Goal: Find contact information: Find contact information

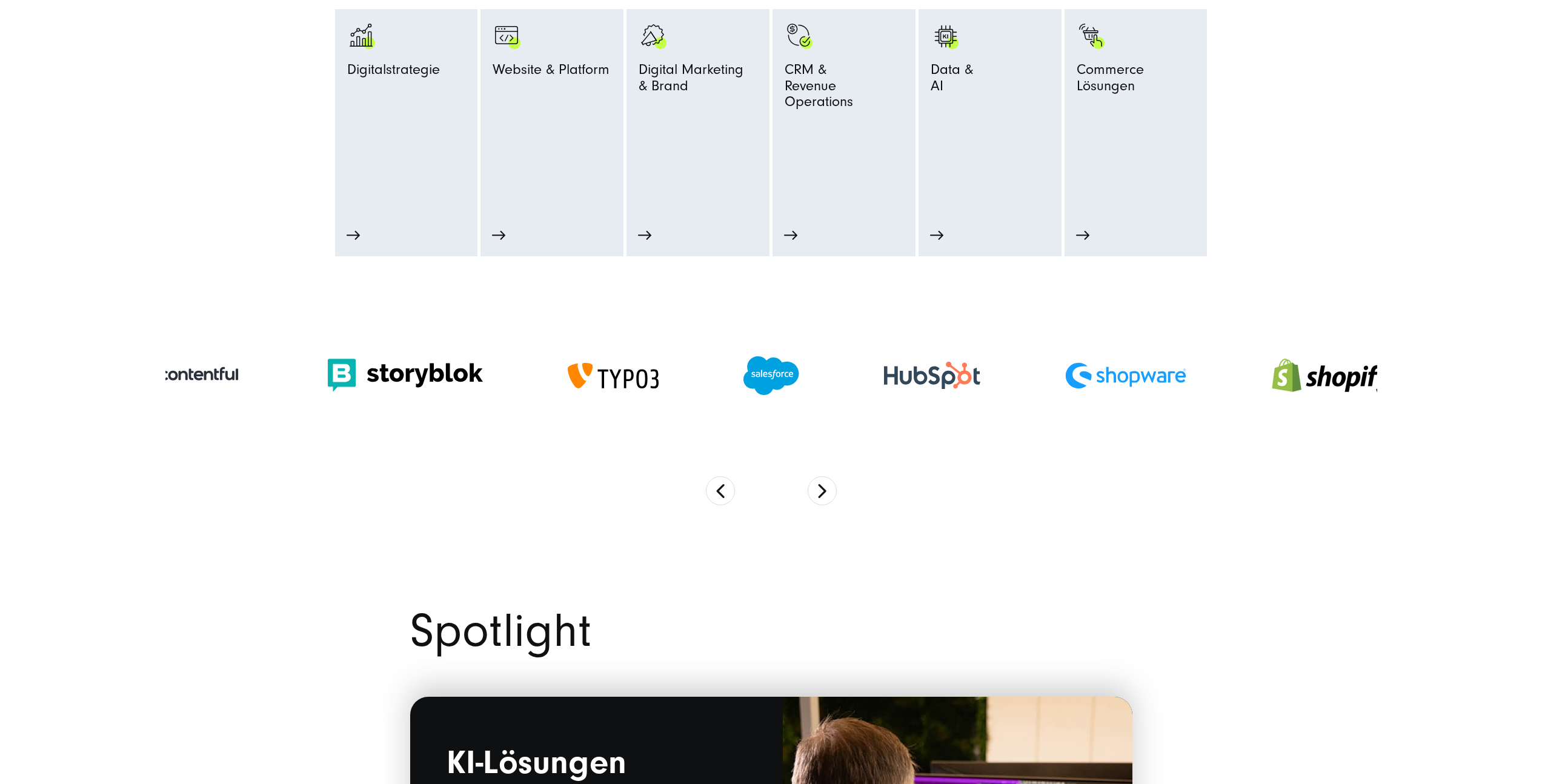
scroll to position [754, 0]
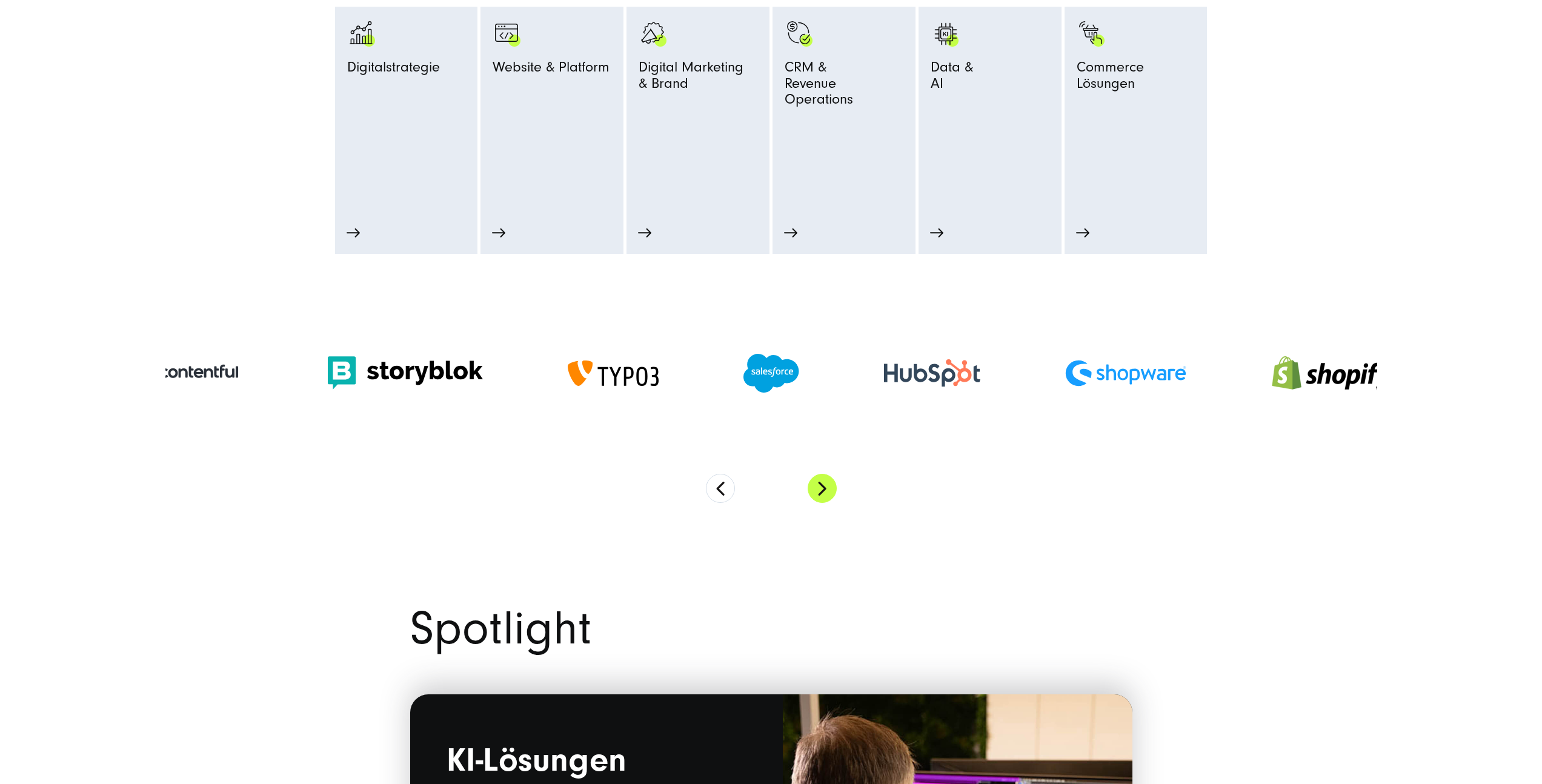
click at [830, 491] on button "Next" at bounding box center [822, 488] width 29 height 29
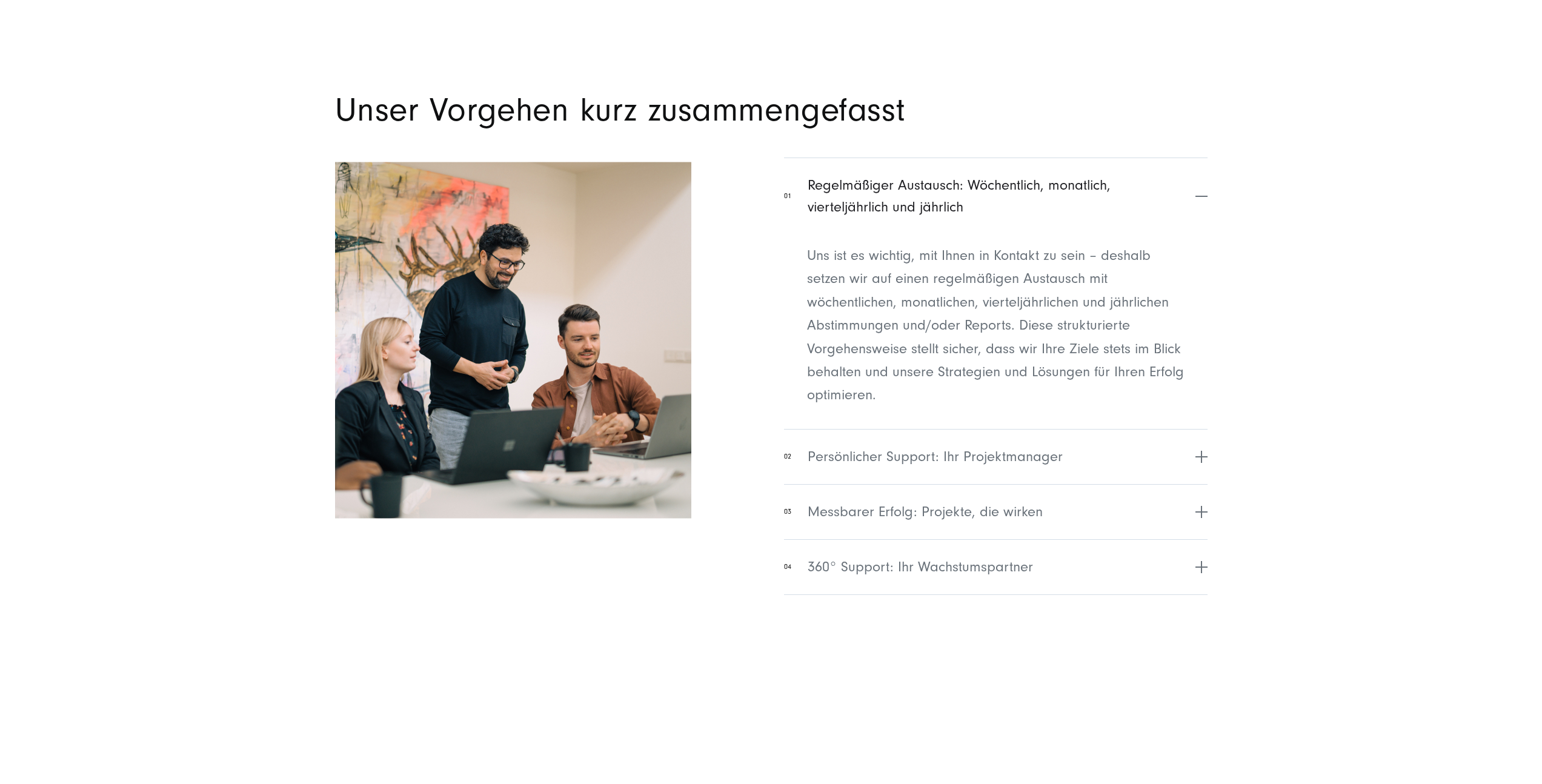
scroll to position [4953, 0]
click at [760, 411] on div "01 Regelmäßiger Austausch: Wöchentlich, monatlich, vierteljährlich und jährlich…" at bounding box center [771, 378] width 872 height 443
click at [880, 459] on span "Persönlicher Support: Ihr Projektmanager" at bounding box center [935, 456] width 255 height 21
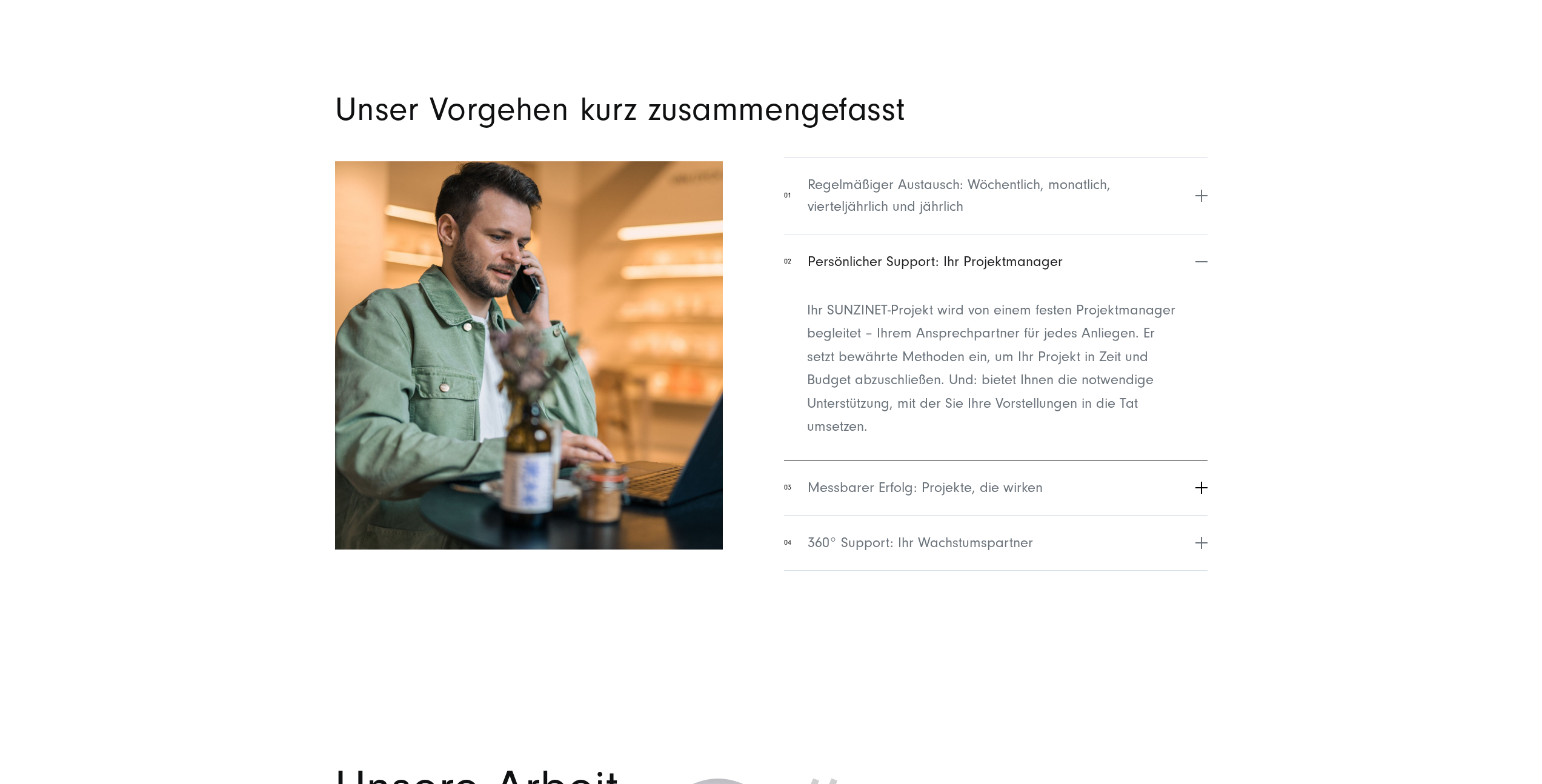
click at [903, 485] on span "Messbarer Erfolg: Projekte, die wirken" at bounding box center [925, 488] width 235 height 21
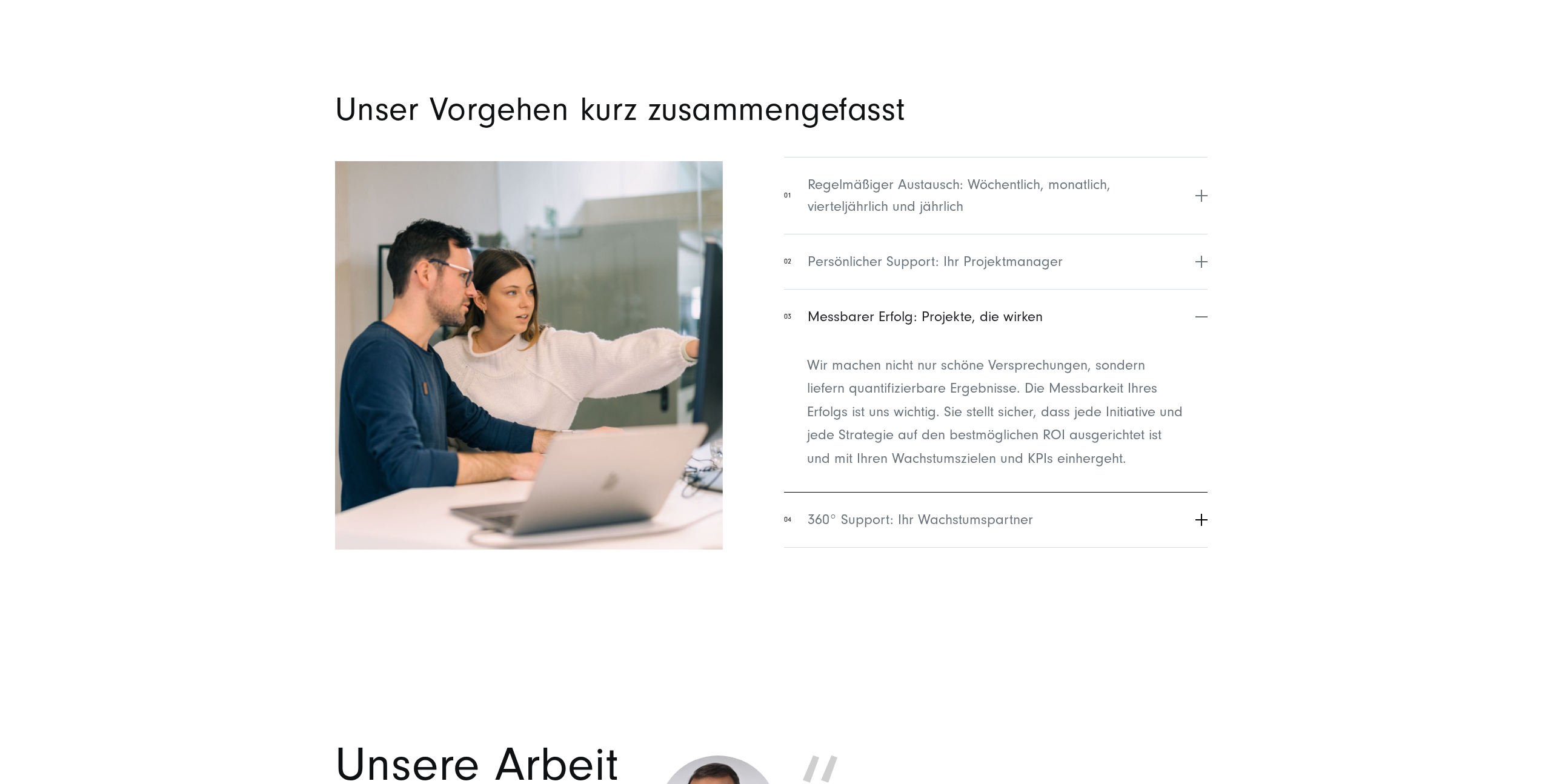
click at [899, 509] on span "360° Support: Ihr Wachstumspartner" at bounding box center [920, 520] width 225 height 21
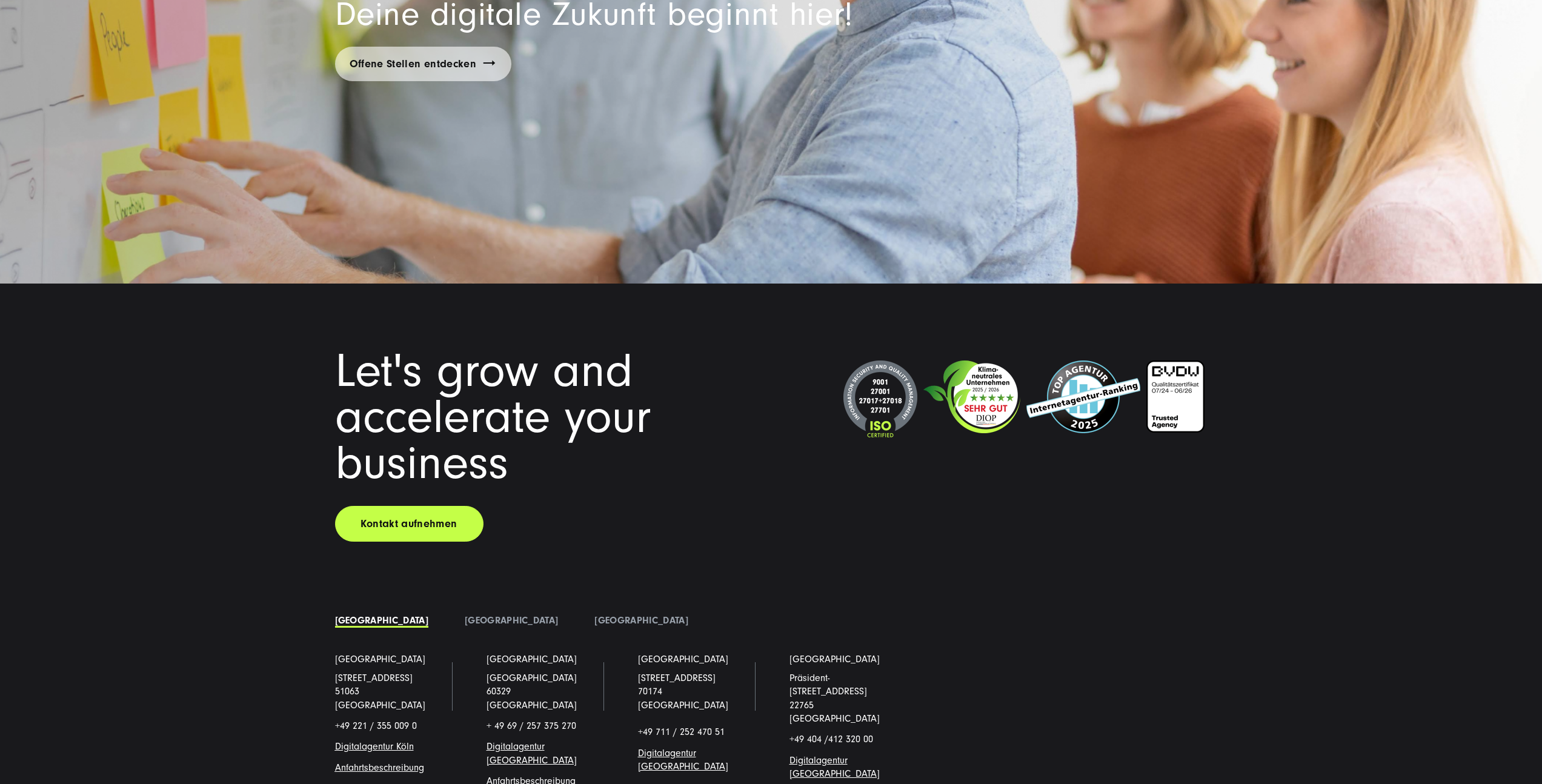
scroll to position [10514, 0]
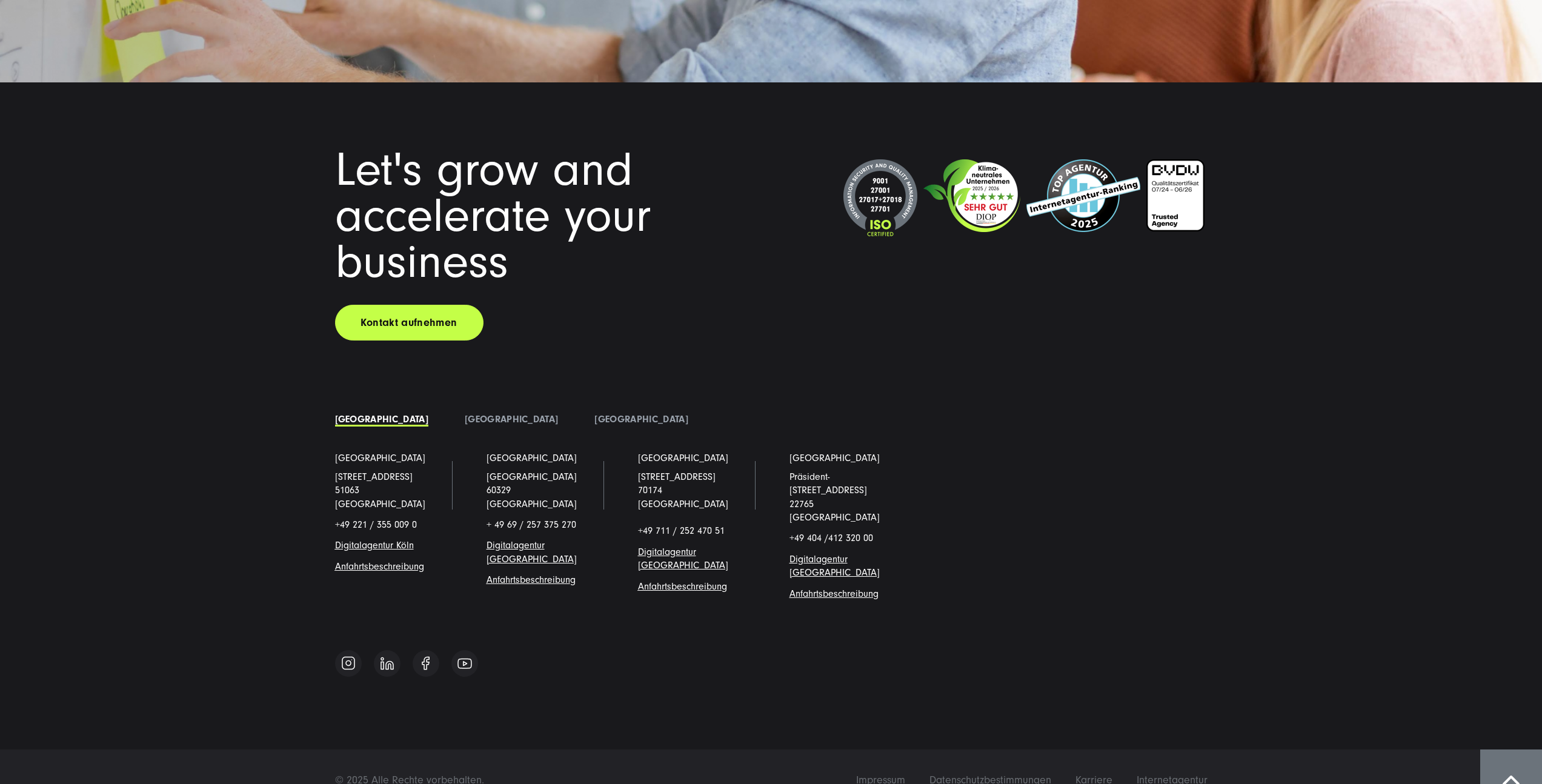
click at [580, 773] on div "Impressum Datenschutzbestimmungen Karriere Internetagentur © 2025 Alle Rechte v…" at bounding box center [771, 780] width 1542 height 62
click at [450, 413] on li "[GEOGRAPHIC_DATA]" at bounding box center [511, 420] width 129 height 18
click at [465, 419] on link "[GEOGRAPHIC_DATA]" at bounding box center [512, 419] width 93 height 11
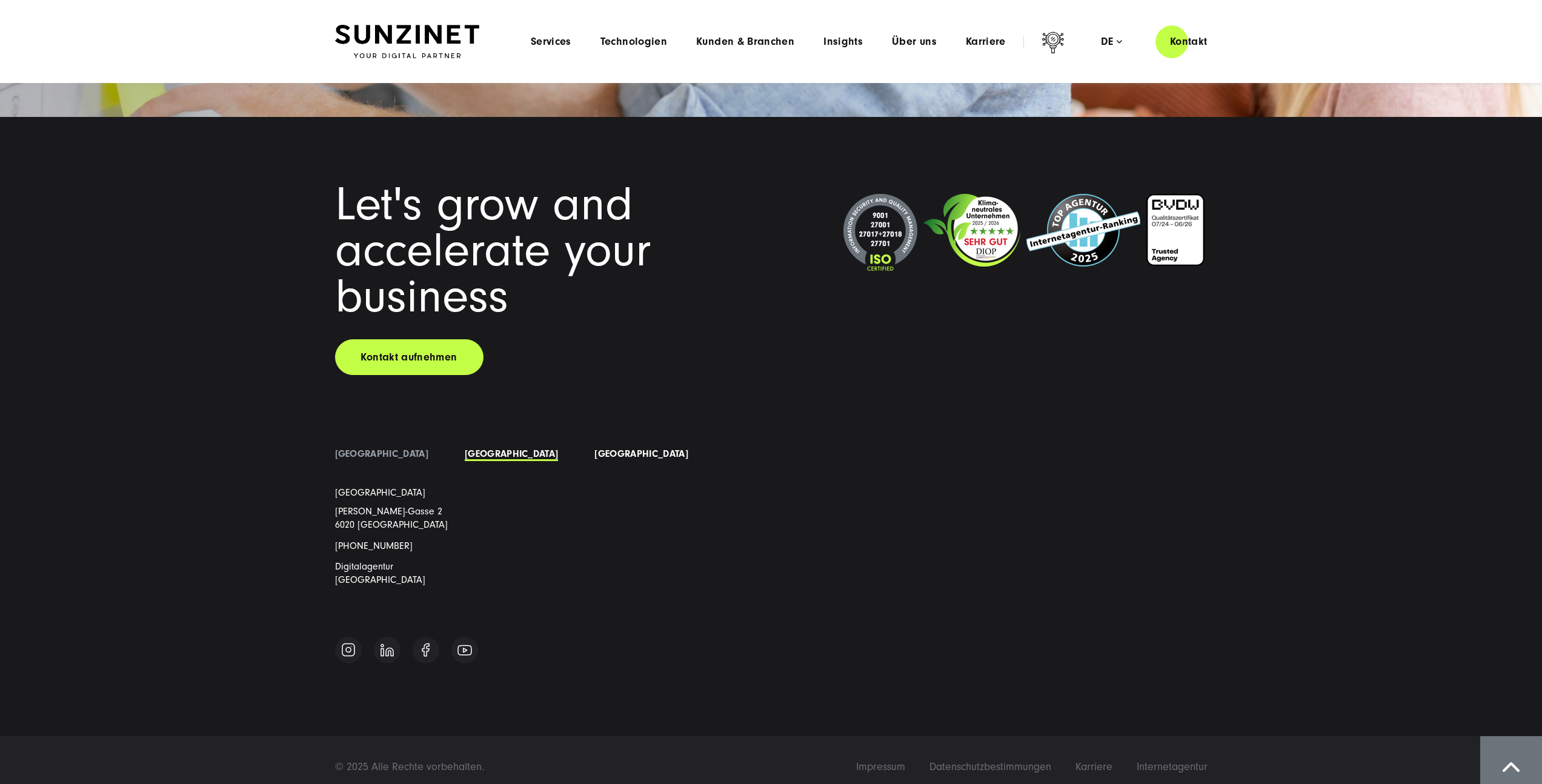
click at [576, 460] on li "[GEOGRAPHIC_DATA]" at bounding box center [640, 454] width 129 height 18
click at [594, 452] on link "[GEOGRAPHIC_DATA]" at bounding box center [641, 453] width 93 height 11
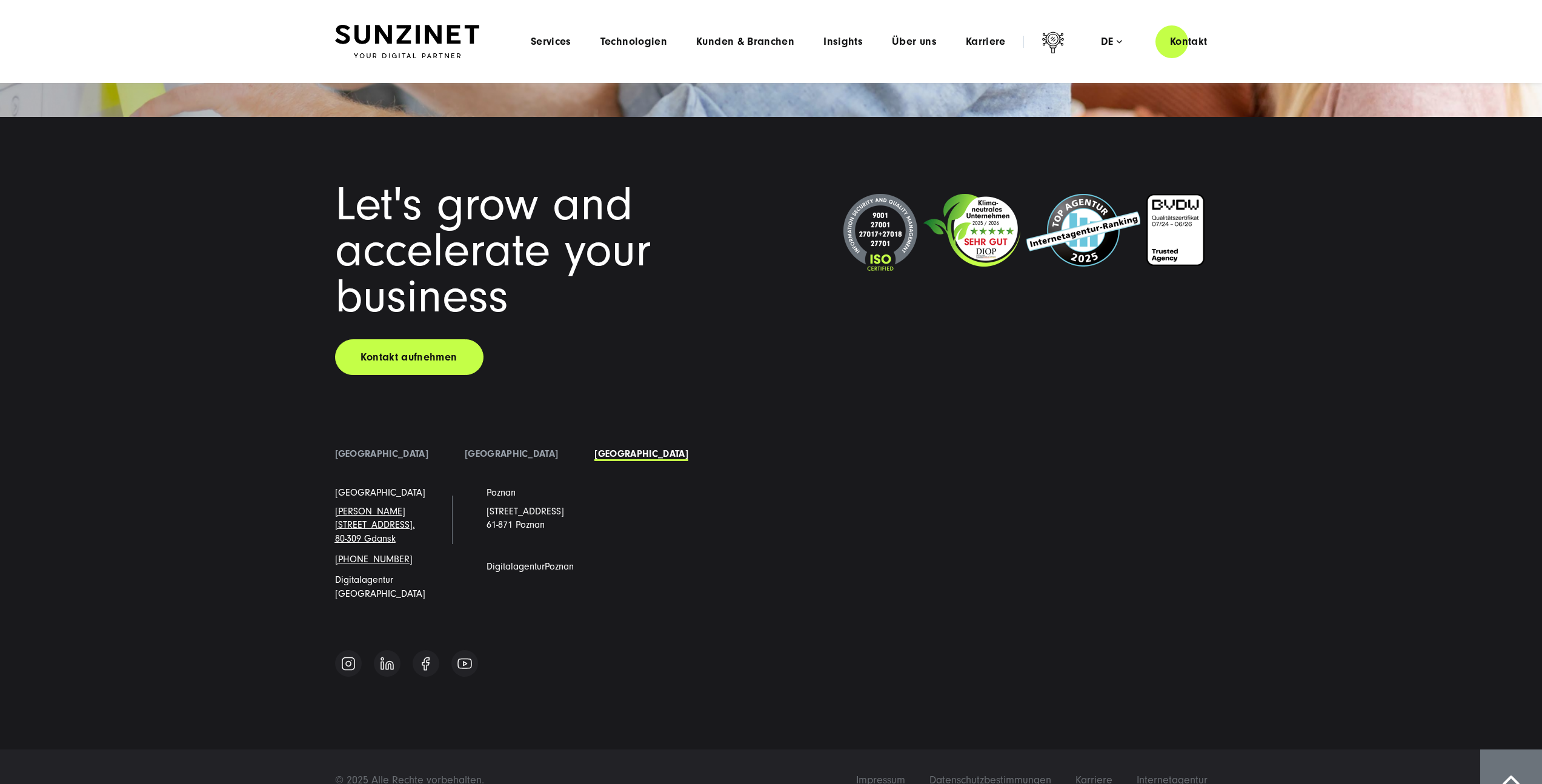
click at [691, 612] on div "Let's grow and accelerate your business Kontakt aufnehmen [GEOGRAPHIC_DATA]" at bounding box center [771, 432] width 921 height 501
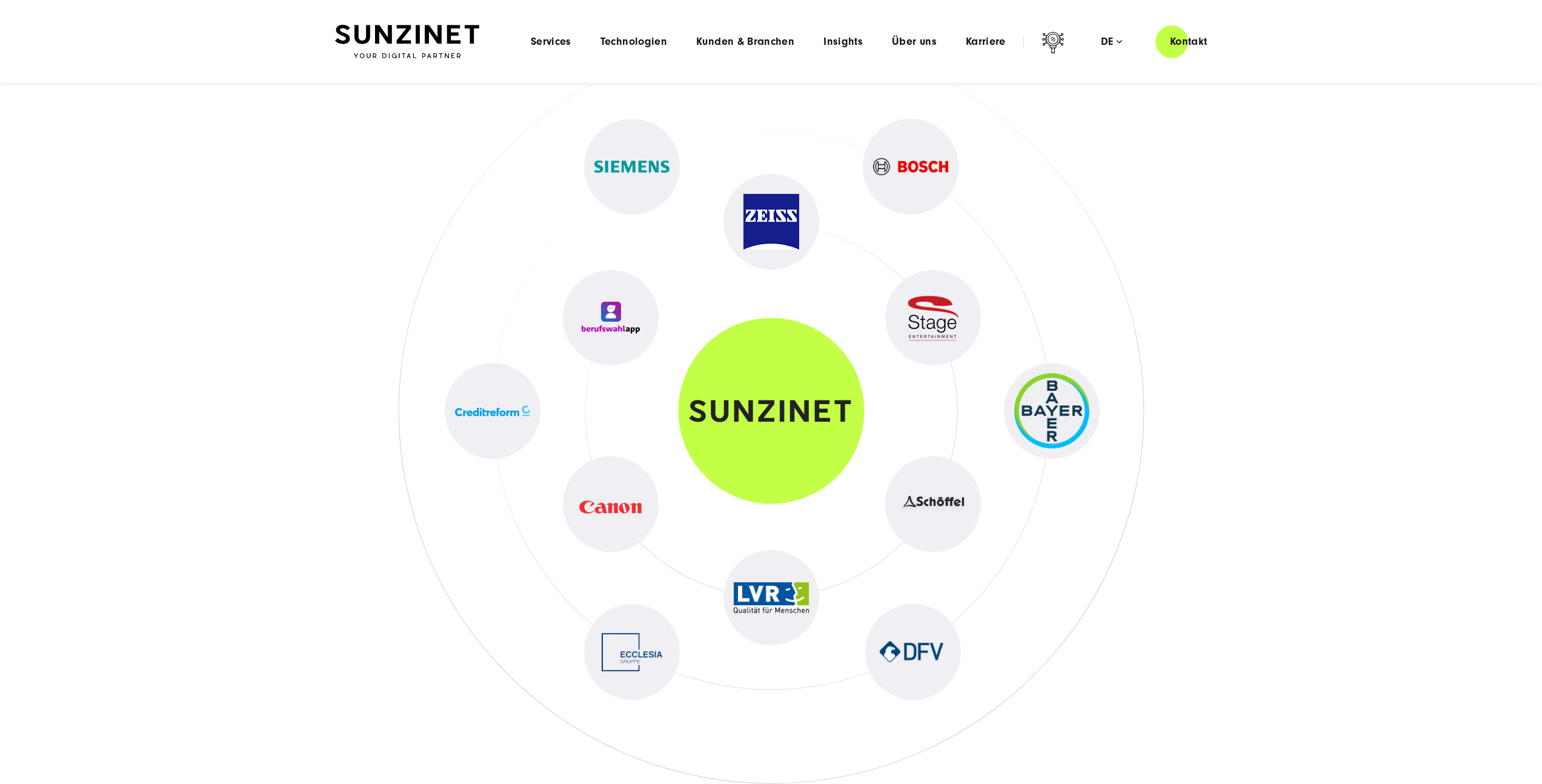
scroll to position [6244, 0]
